Goal: Task Accomplishment & Management: Complete application form

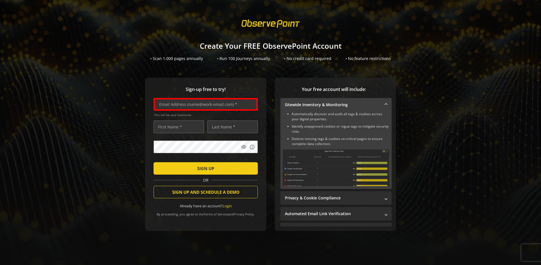
click at [204, 104] on input "text" at bounding box center [206, 104] width 104 height 13
type input "[EMAIL_ADDRESS][DOMAIN_NAME]"
click at [177, 127] on input "text" at bounding box center [179, 127] width 50 height 13
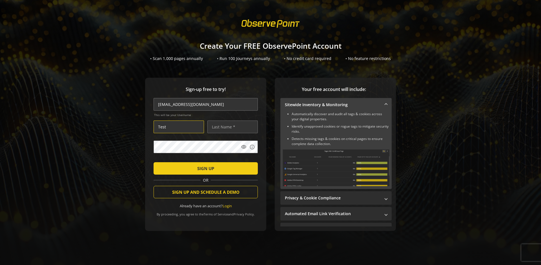
type input "Test"
click at [231, 127] on input "text" at bounding box center [232, 127] width 50 height 13
type input "User"
click at [204, 168] on span "SIGN UP" at bounding box center [205, 168] width 17 height 10
